Goal: Transaction & Acquisition: Purchase product/service

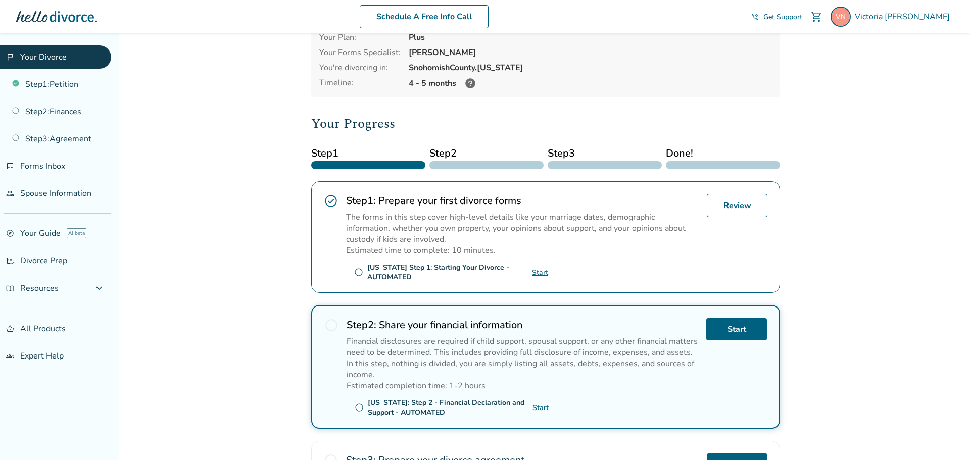
scroll to position [56, 0]
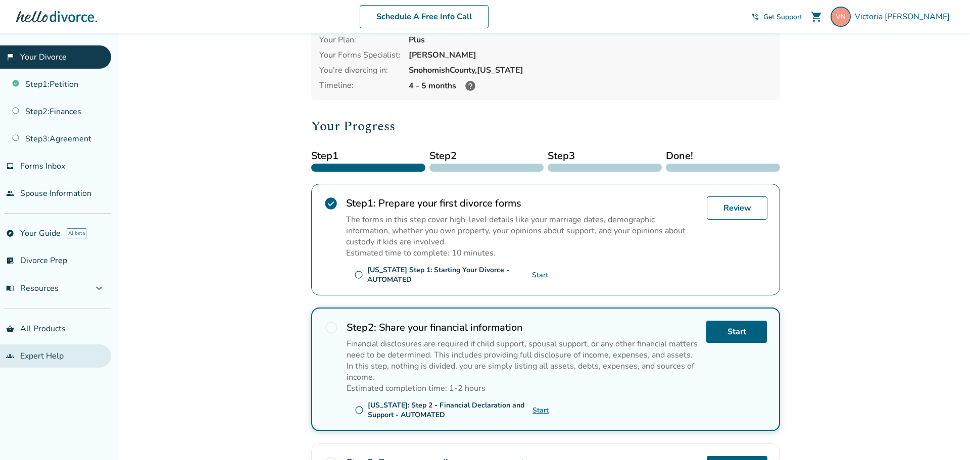
click at [52, 353] on link "groups Expert Help" at bounding box center [55, 356] width 111 height 23
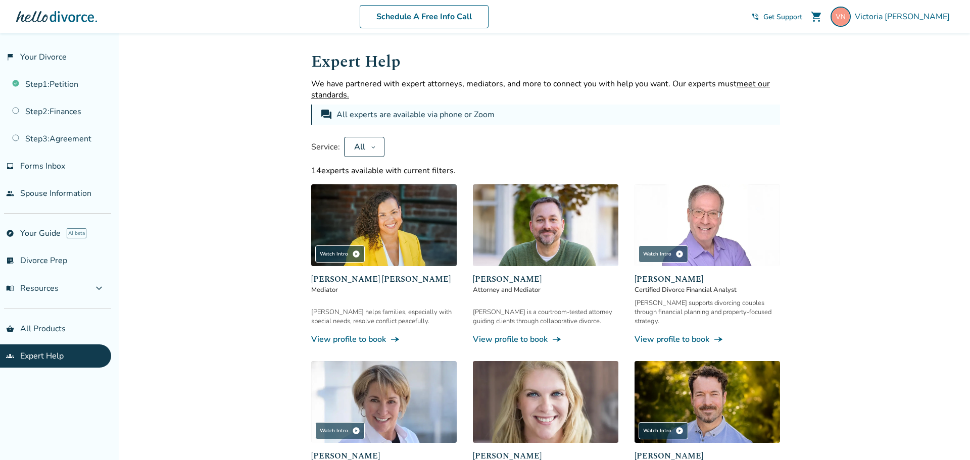
click at [686, 293] on span "Certified Divorce Financial Analyst" at bounding box center [706, 289] width 145 height 9
click at [695, 334] on link "View profile to book line_end_arrow_notch" at bounding box center [706, 339] width 145 height 11
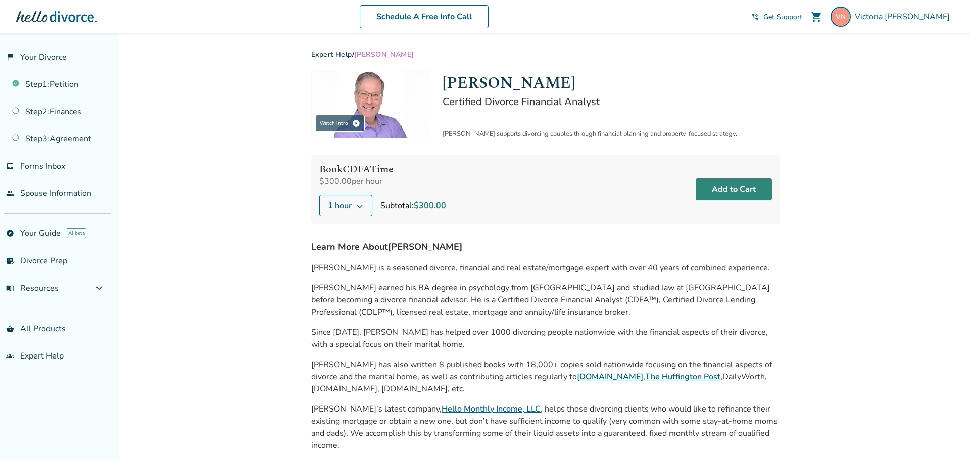
click at [738, 188] on button "Add to Cart" at bounding box center [734, 189] width 76 height 22
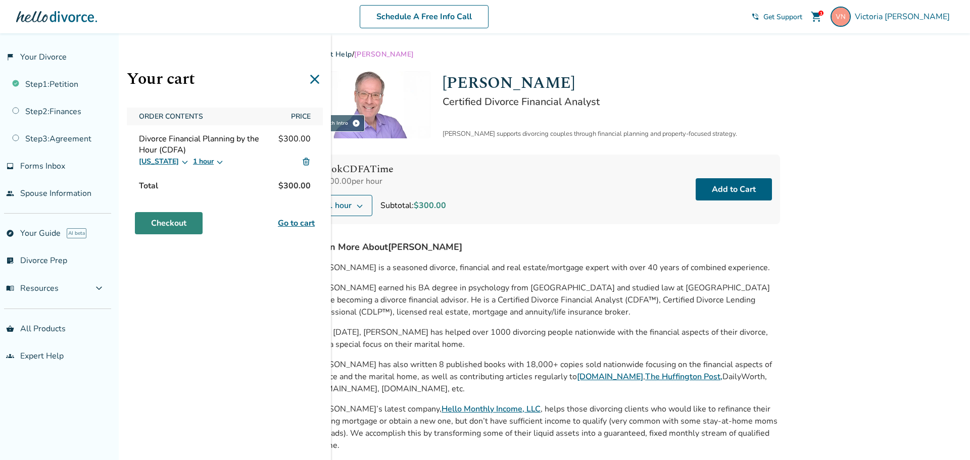
click at [173, 226] on link "Checkout" at bounding box center [169, 223] width 68 height 22
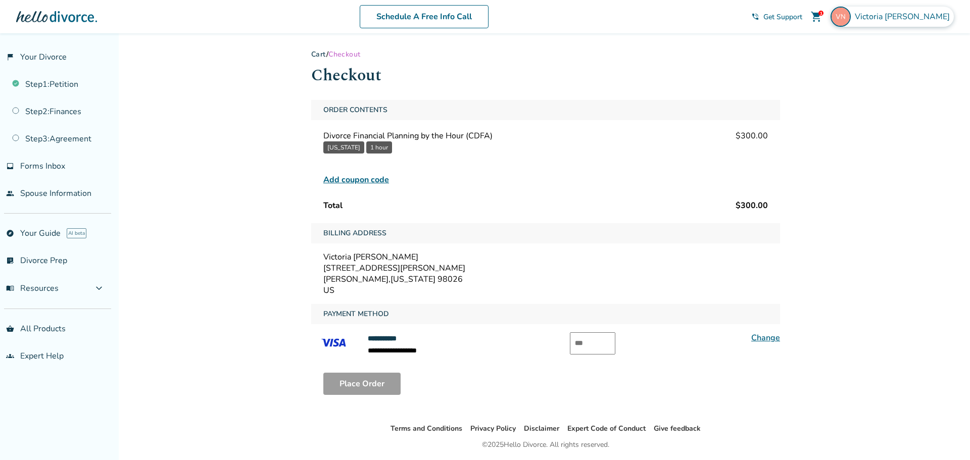
click at [907, 16] on span "Victoria Nunes" at bounding box center [904, 16] width 99 height 11
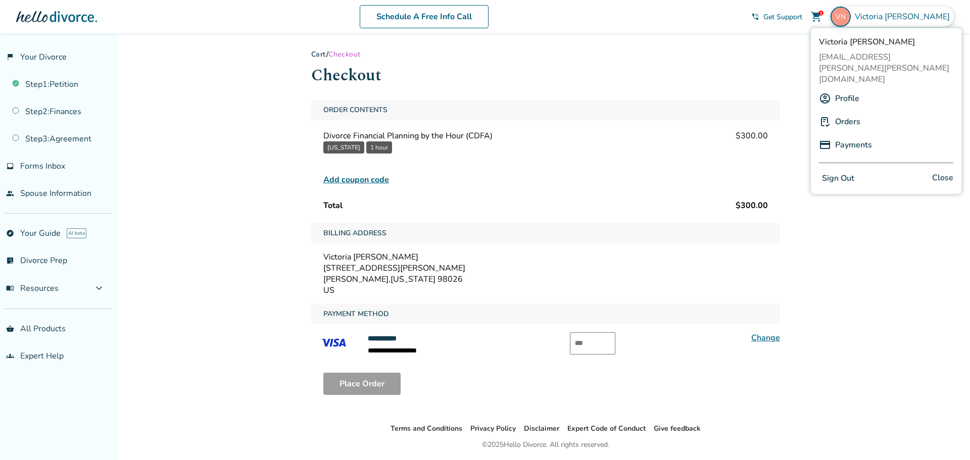
click at [840, 89] on link "Profile" at bounding box center [847, 98] width 24 height 19
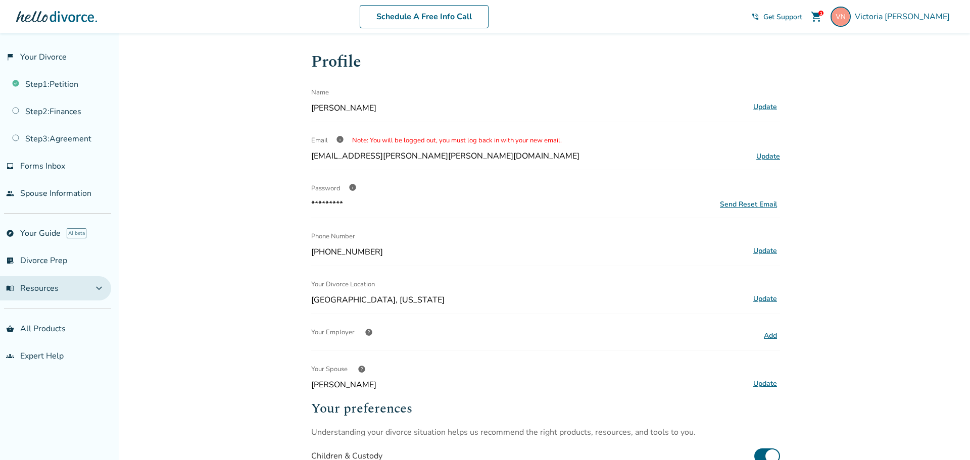
click at [100, 294] on span "expand_more" at bounding box center [99, 288] width 12 height 12
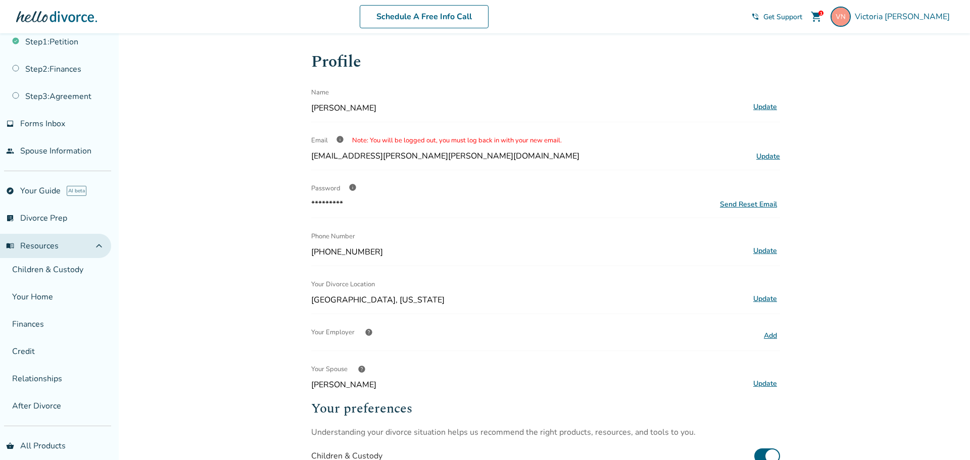
scroll to position [56, 0]
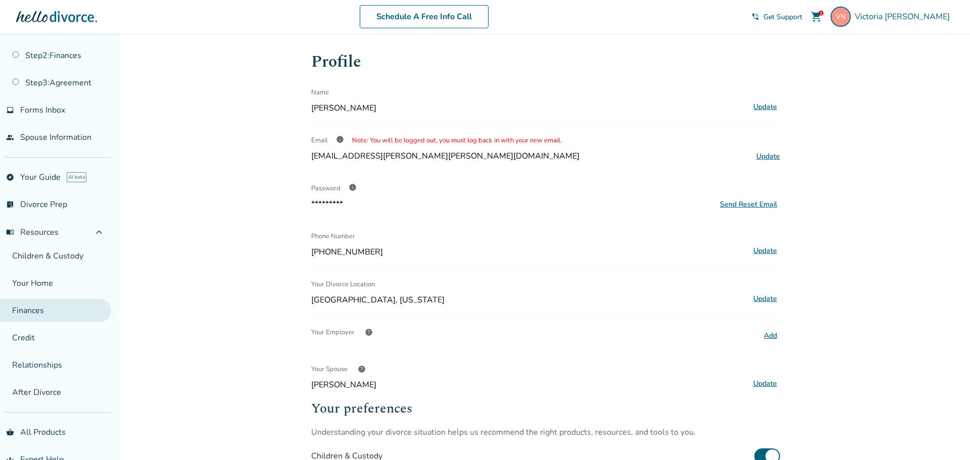
click at [28, 310] on link "Finances" at bounding box center [55, 310] width 111 height 23
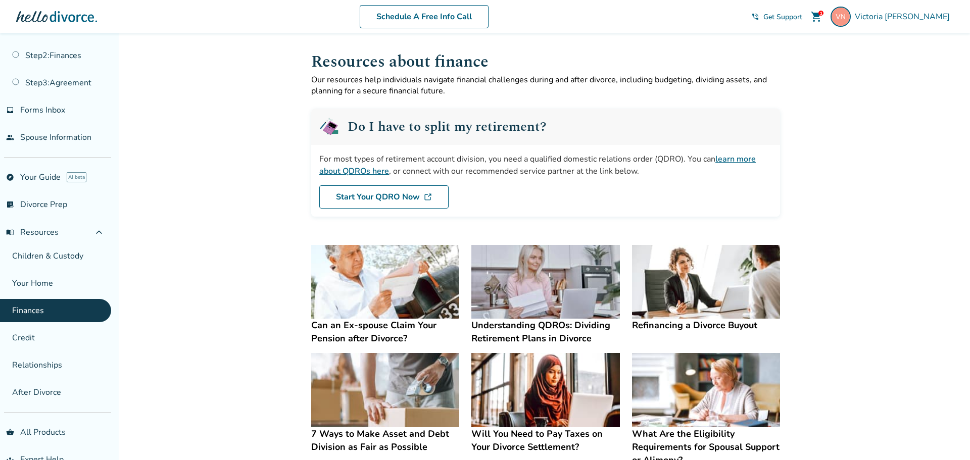
click at [802, 19] on span "Get Support" at bounding box center [782, 17] width 39 height 10
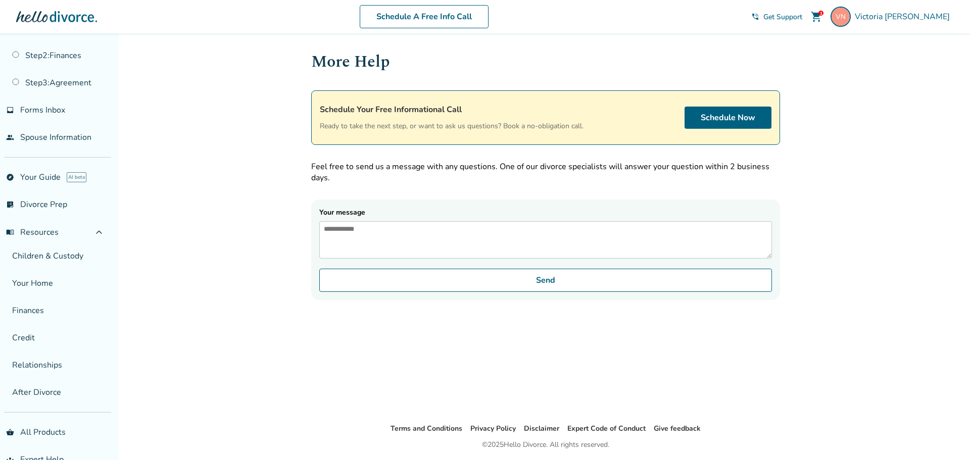
click at [367, 236] on textarea "Your message" at bounding box center [545, 239] width 453 height 37
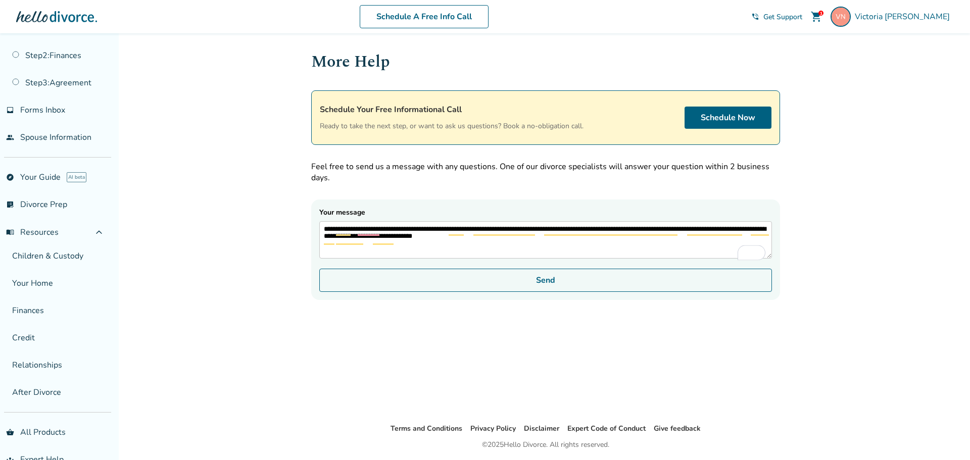
type textarea "**********"
click at [542, 284] on button "Send" at bounding box center [545, 280] width 453 height 23
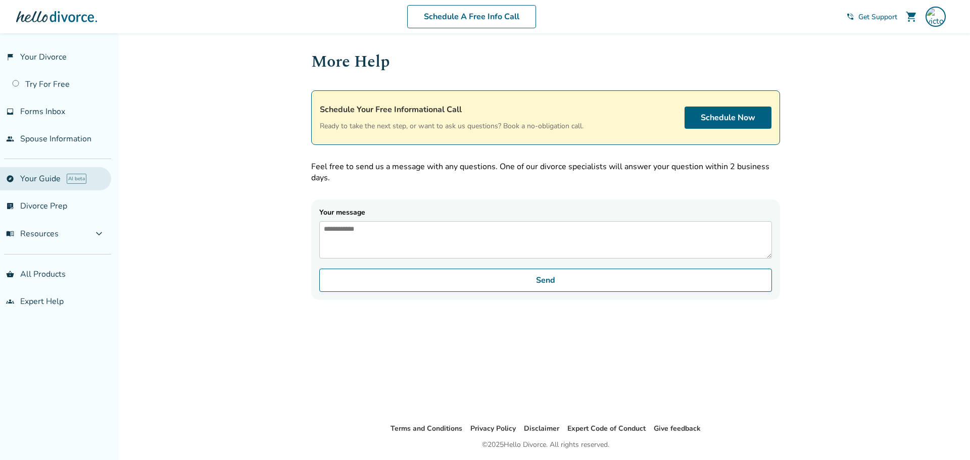
click at [35, 179] on link "explore Your Guide AI beta" at bounding box center [55, 178] width 111 height 23
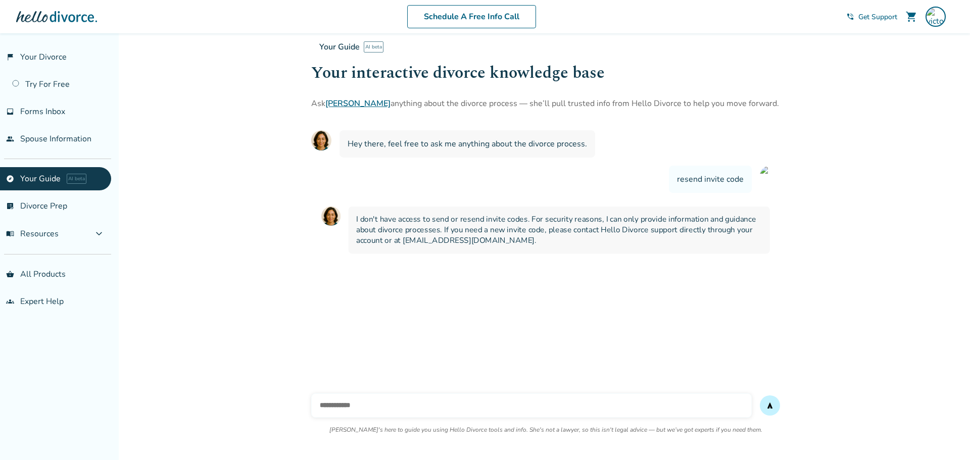
scroll to position [33, 0]
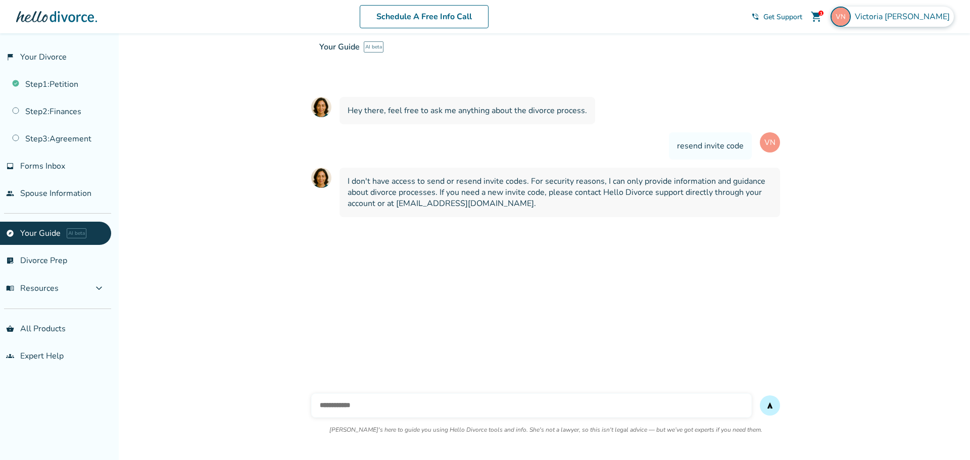
click at [851, 19] on img at bounding box center [840, 17] width 20 height 20
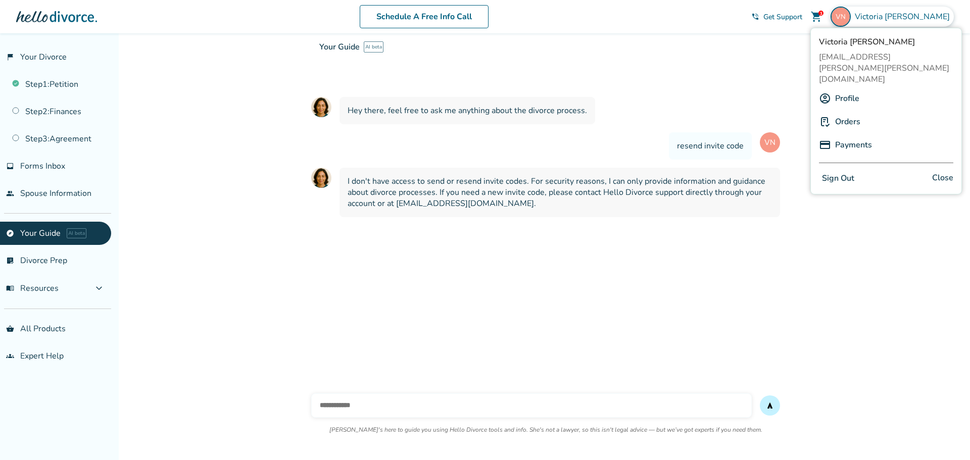
click at [847, 112] on link "Orders" at bounding box center [847, 121] width 25 height 19
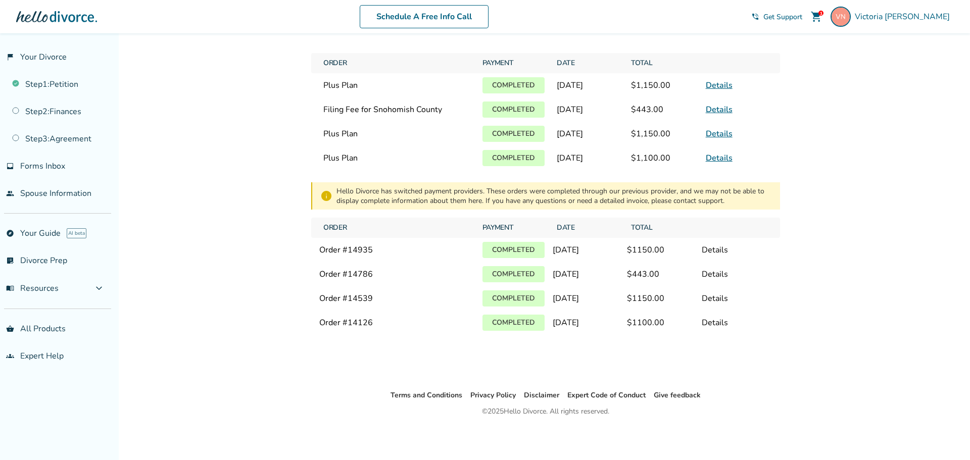
click at [718, 87] on link "Details" at bounding box center [719, 85] width 27 height 11
click at [61, 12] on div at bounding box center [56, 17] width 81 height 20
click at [19, 18] on div at bounding box center [56, 17] width 81 height 20
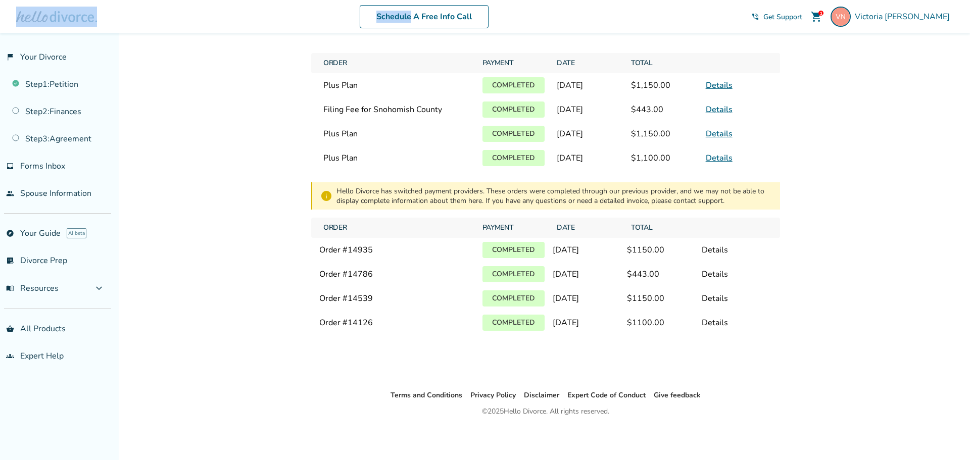
click at [19, 18] on div at bounding box center [56, 17] width 81 height 20
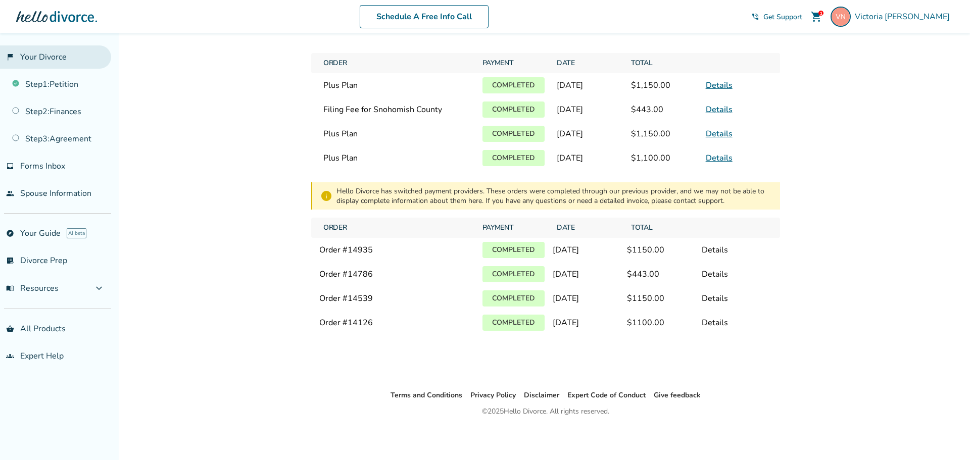
click at [44, 60] on link "flag_2 Your Divorce" at bounding box center [55, 56] width 111 height 23
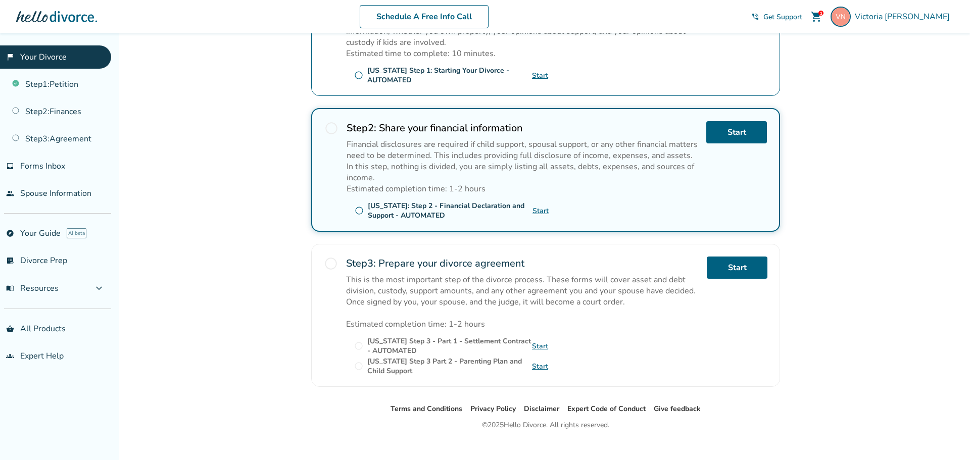
scroll to position [255, 0]
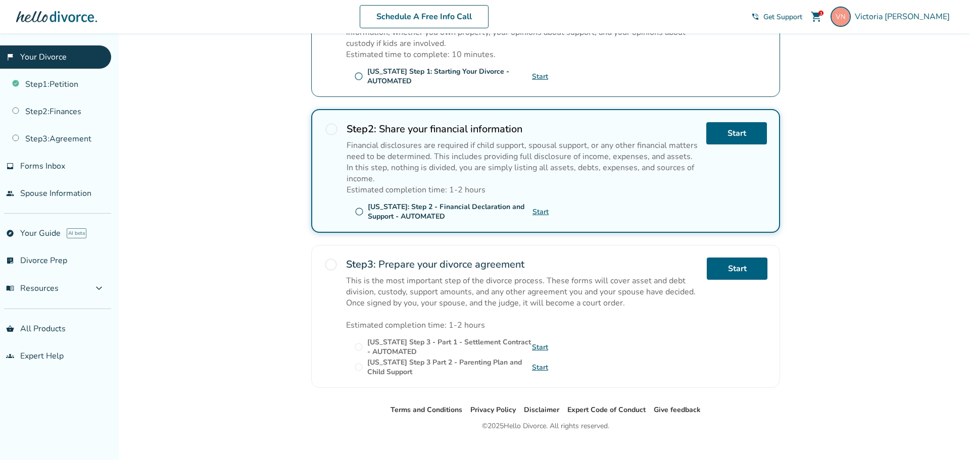
click at [823, 15] on div "1" at bounding box center [820, 13] width 5 height 5
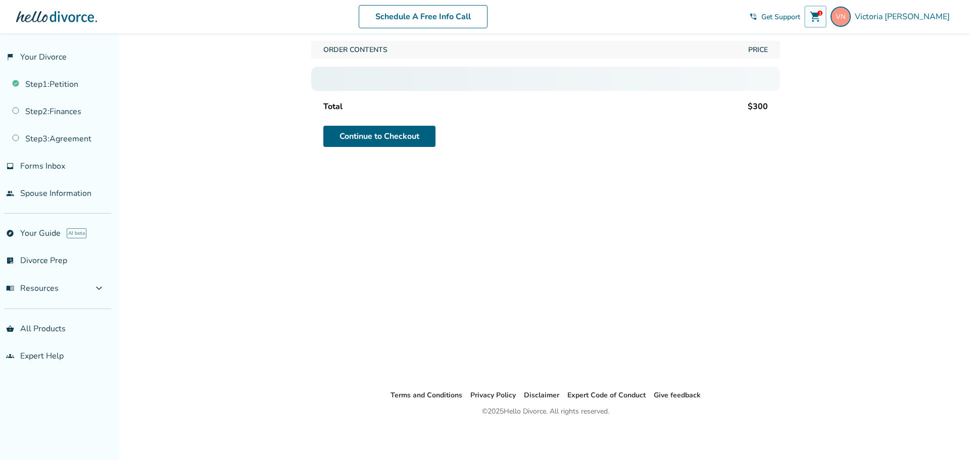
click at [821, 19] on span "shopping_cart" at bounding box center [815, 17] width 12 height 12
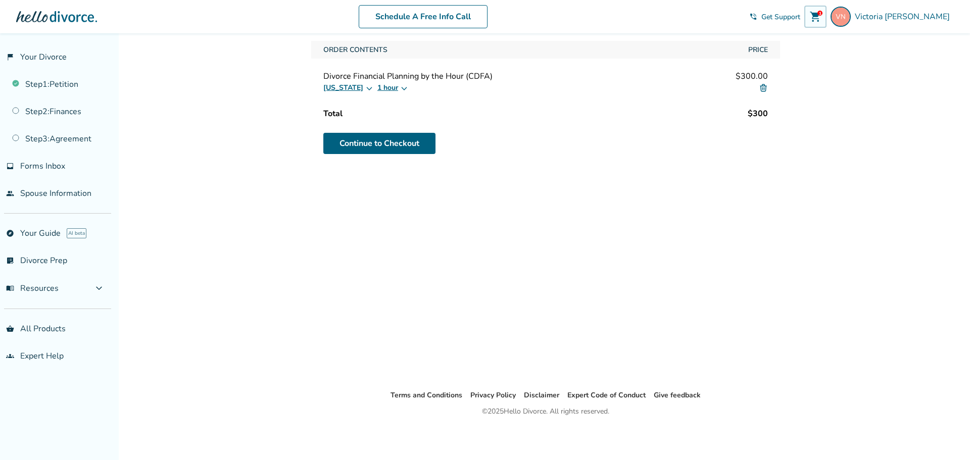
scroll to position [0, 0]
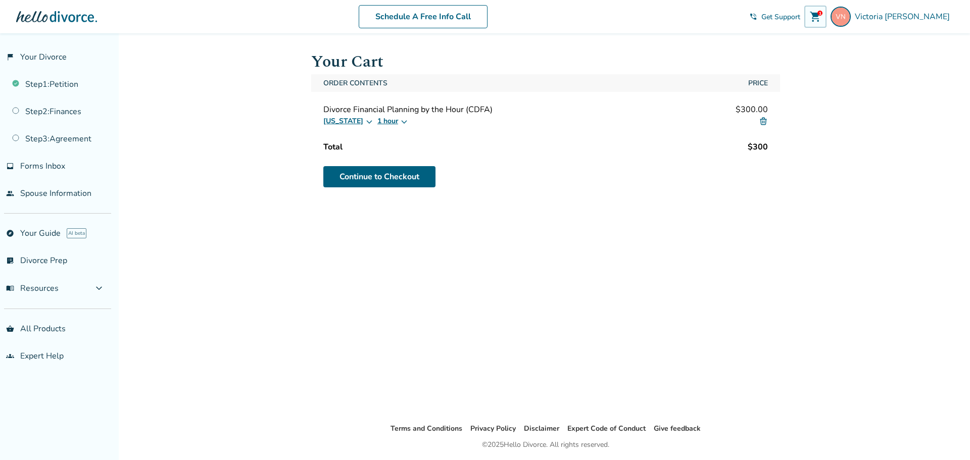
click at [394, 123] on button "1 hour" at bounding box center [392, 121] width 31 height 12
click at [359, 121] on button "[US_STATE]" at bounding box center [348, 121] width 50 height 12
click at [566, 116] on div "Washington 1 hour" at bounding box center [545, 121] width 445 height 12
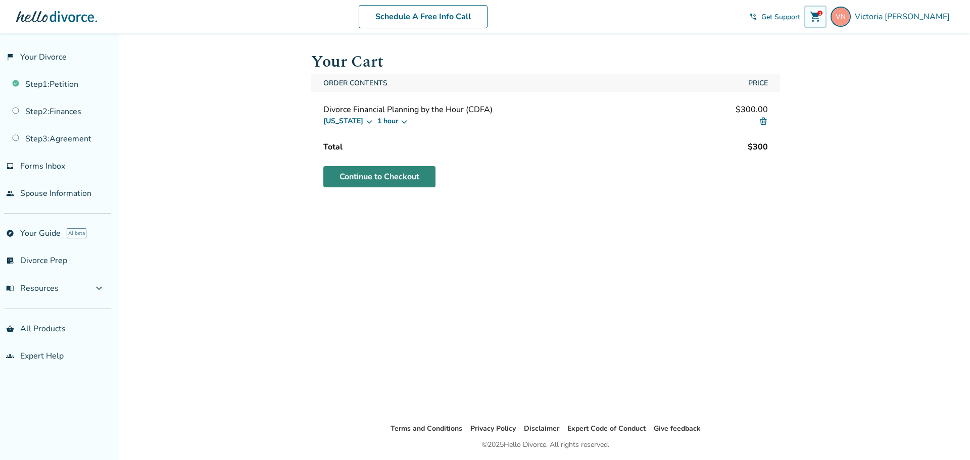
click at [371, 174] on link "Continue to Checkout" at bounding box center [379, 176] width 112 height 21
